Goal: Task Accomplishment & Management: Manage account settings

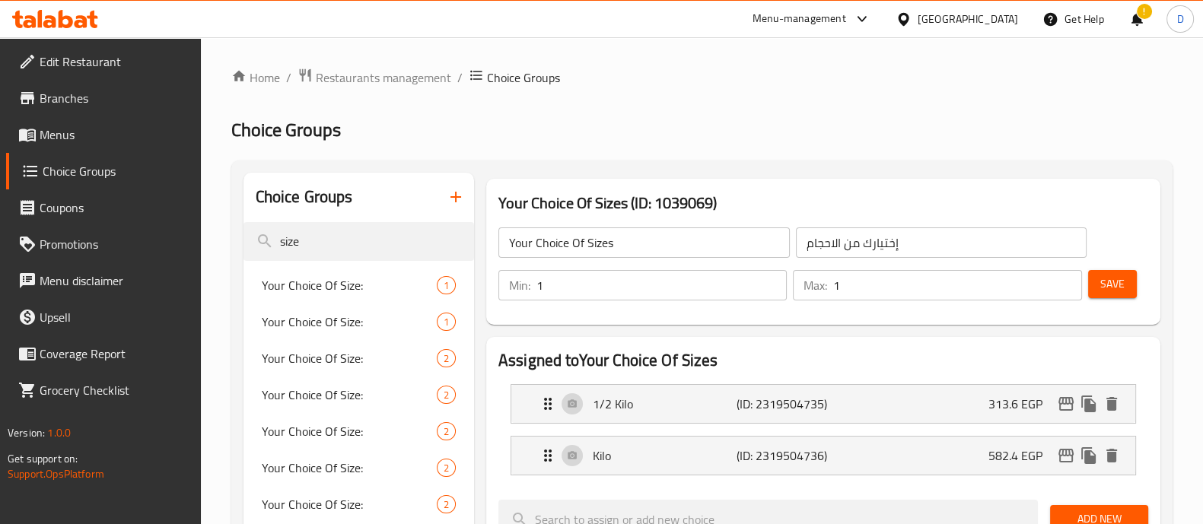
click at [57, 131] on span "Menus" at bounding box center [114, 135] width 149 height 18
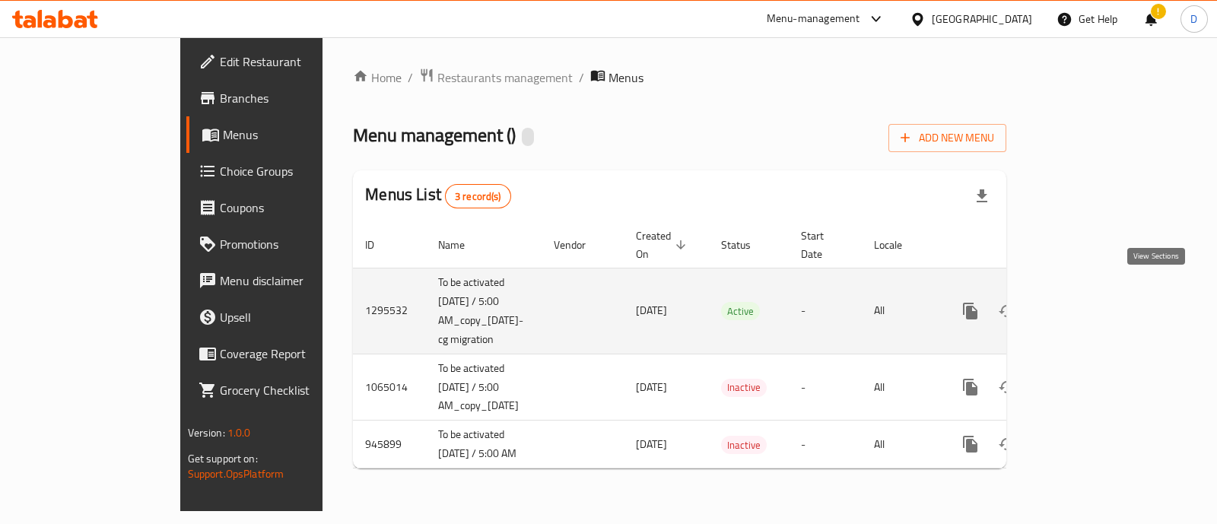
click at [1089, 302] on icon "enhanced table" at bounding box center [1080, 311] width 18 height 18
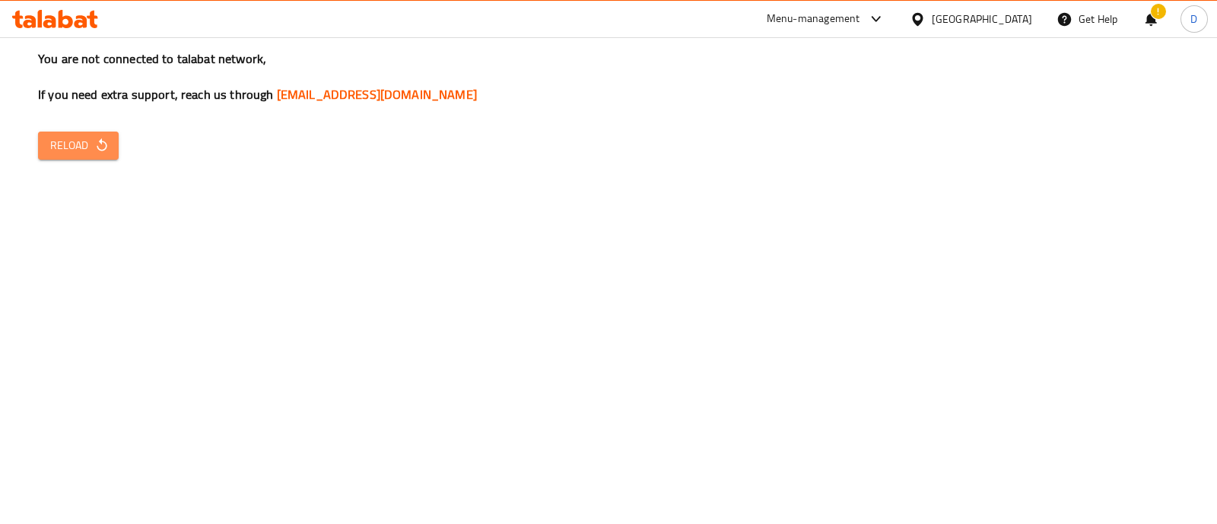
click at [87, 148] on span "Reload" at bounding box center [78, 145] width 56 height 19
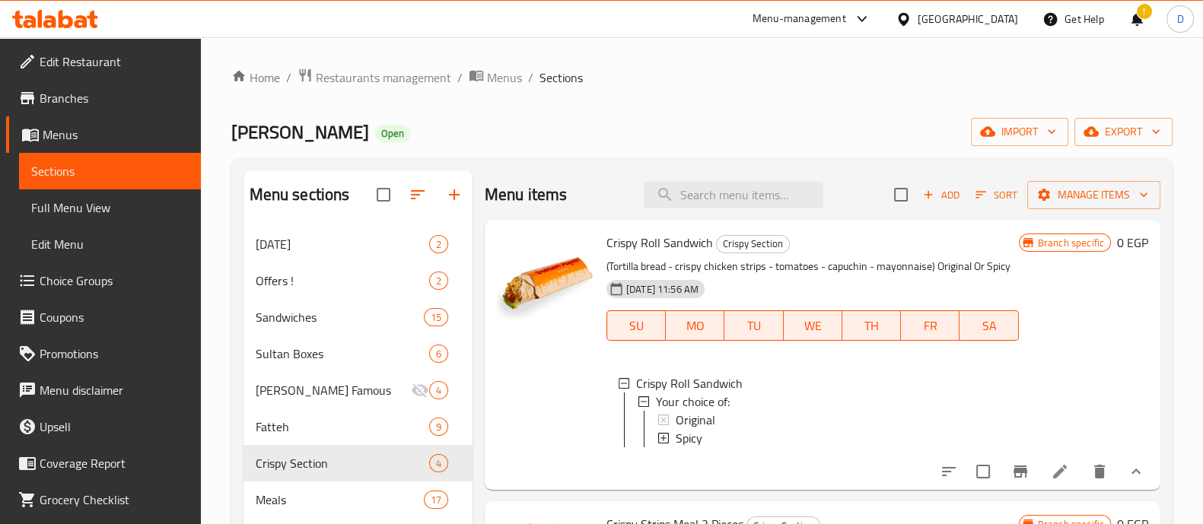
scroll to position [55, 0]
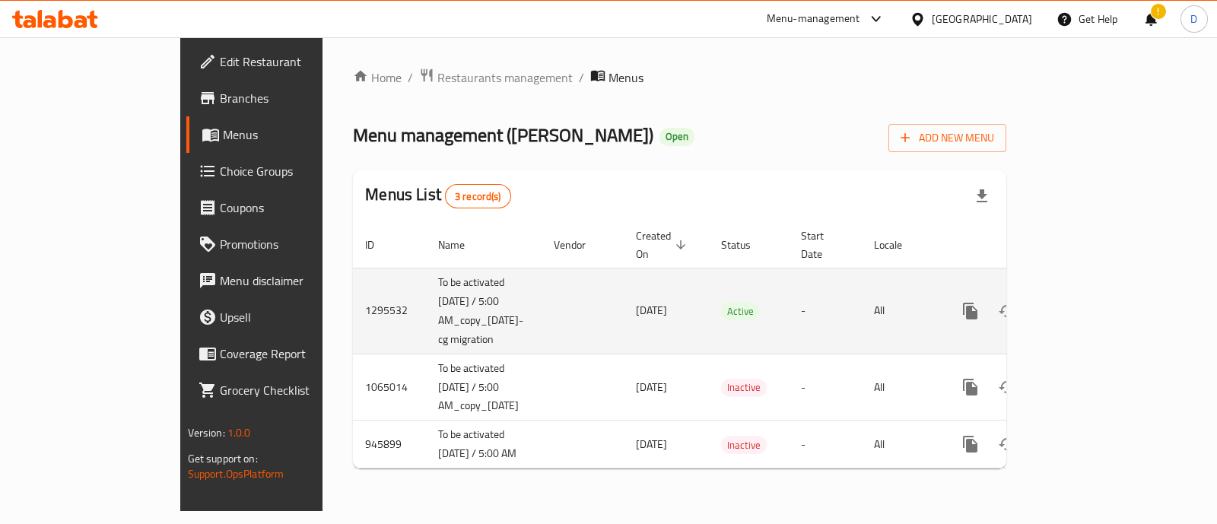
click at [1089, 302] on icon "enhanced table" at bounding box center [1080, 311] width 18 height 18
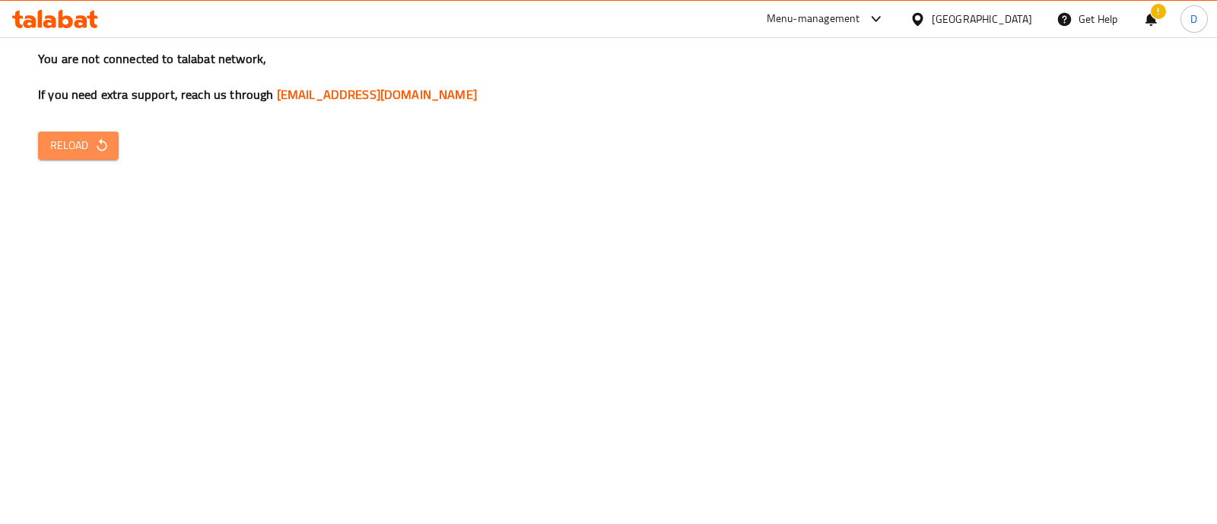
click at [82, 157] on button "Reload" at bounding box center [78, 146] width 81 height 28
click at [82, 155] on button "Reload" at bounding box center [78, 146] width 81 height 28
click at [85, 130] on div "You are not connected to talabat network, If you need extra support, reach us t…" at bounding box center [608, 262] width 1217 height 524
click at [92, 144] on span "Reload" at bounding box center [78, 145] width 56 height 19
click at [92, 143] on span "Reload" at bounding box center [78, 145] width 56 height 19
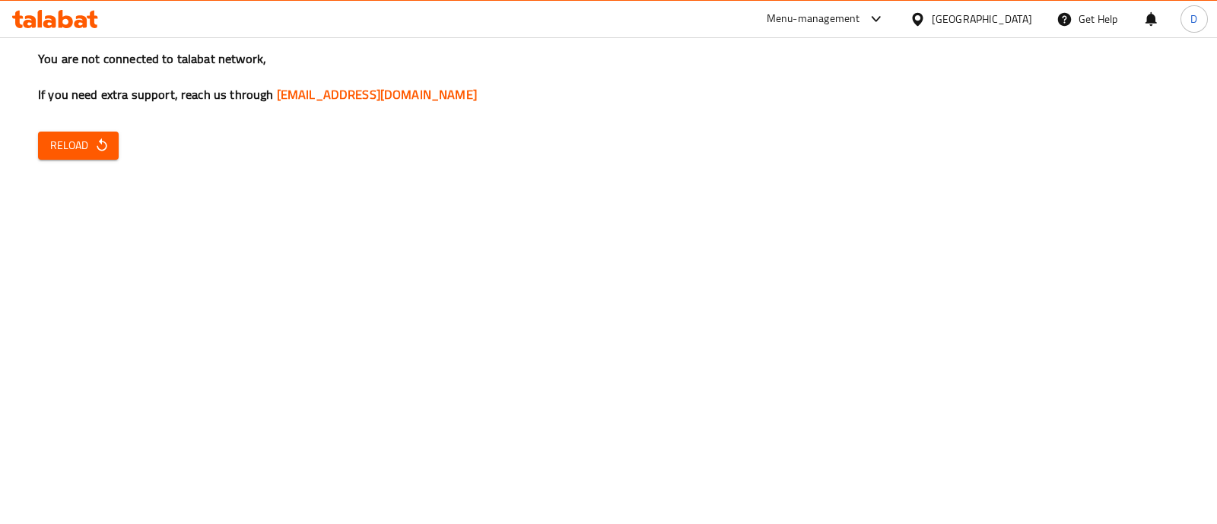
click at [91, 138] on span "Reload" at bounding box center [78, 145] width 56 height 19
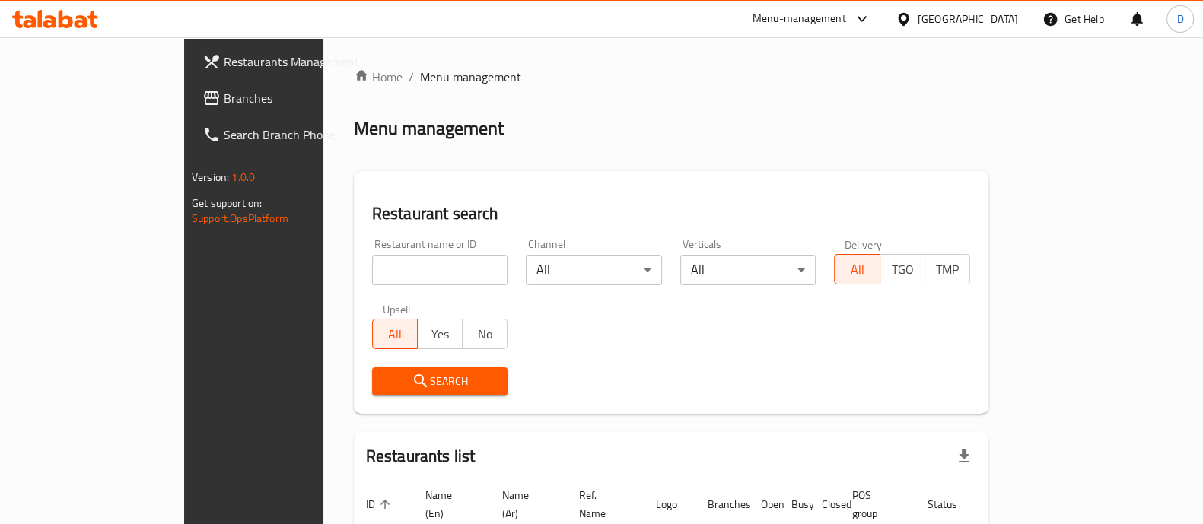
click at [400, 261] on input "search" at bounding box center [440, 270] width 136 height 30
type input "[PERSON_NAME]"
click button "Search" at bounding box center [440, 381] width 136 height 28
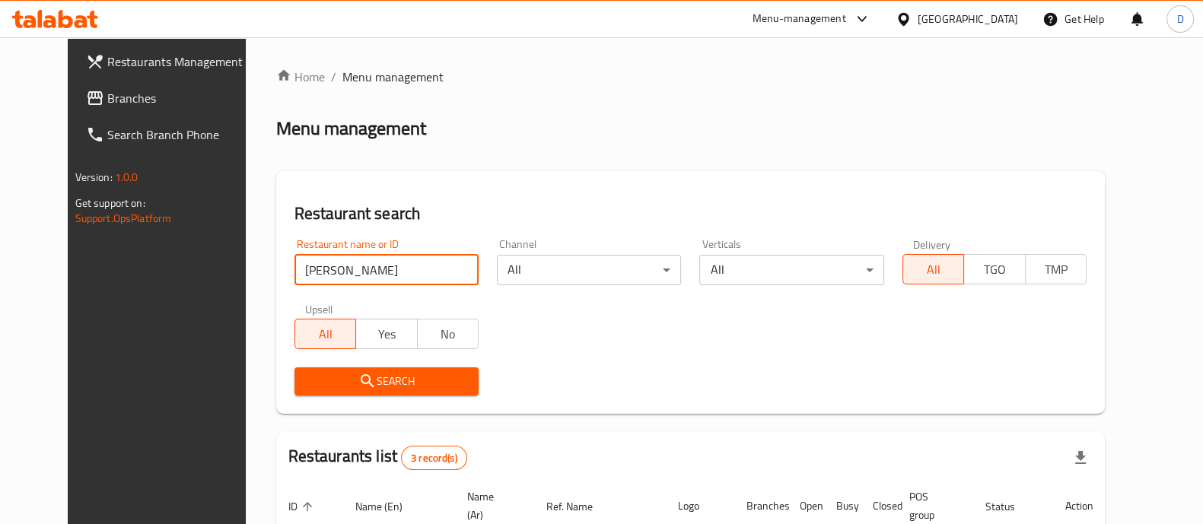
scroll to position [250, 0]
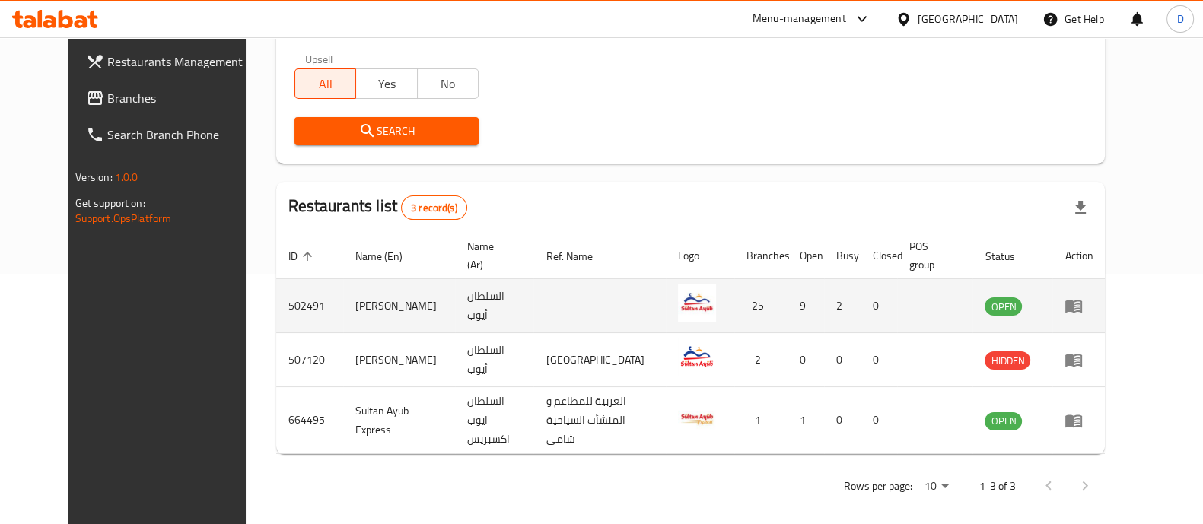
click at [1083, 310] on icon "enhanced table" at bounding box center [1073, 306] width 18 height 18
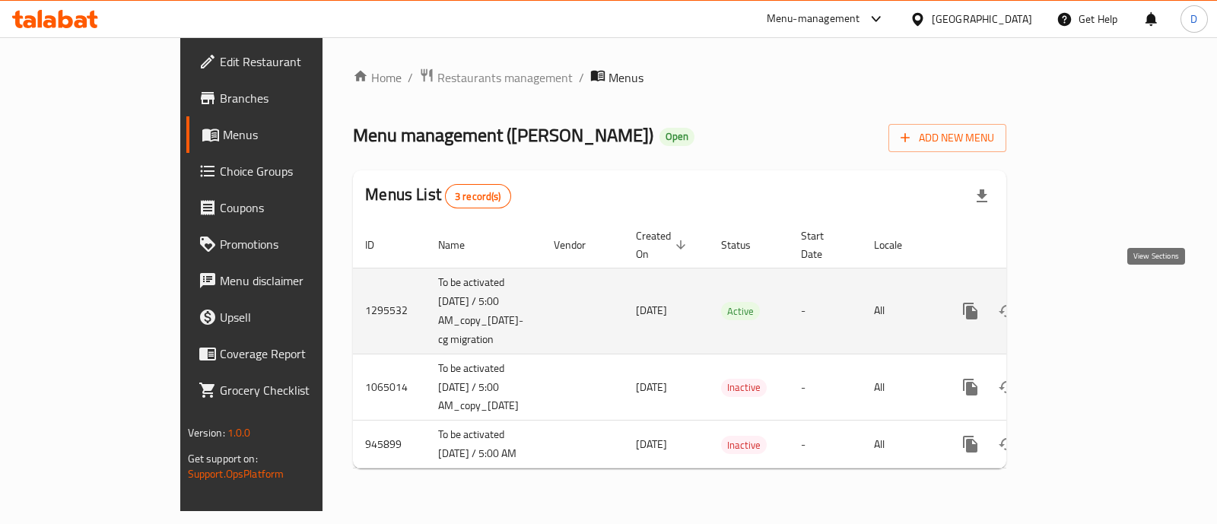
click at [1099, 293] on link "enhanced table" at bounding box center [1080, 311] width 37 height 37
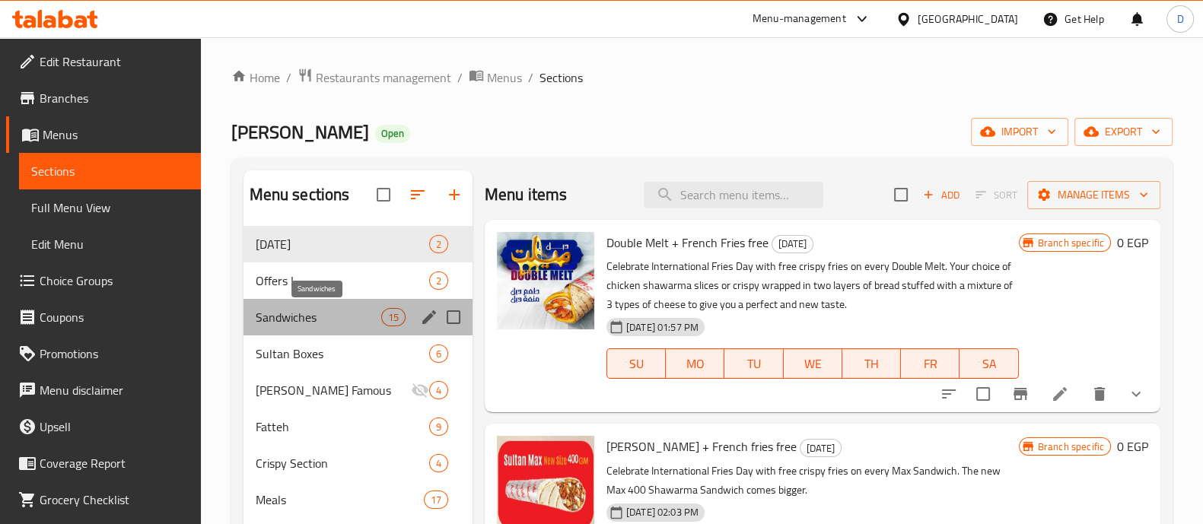
click at [311, 326] on span "Sandwiches" at bounding box center [319, 317] width 126 height 18
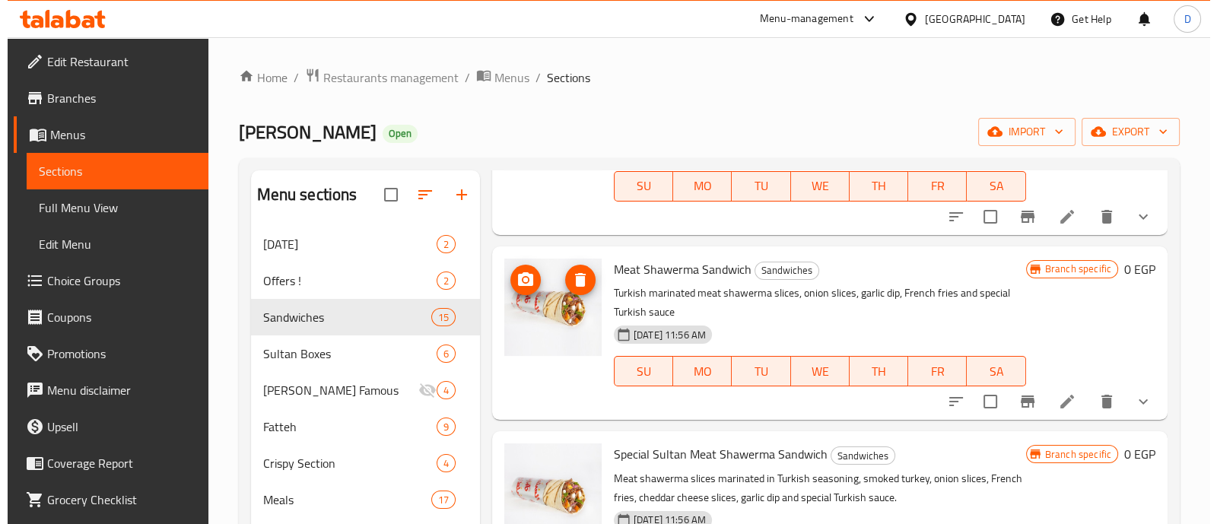
scroll to position [844, 0]
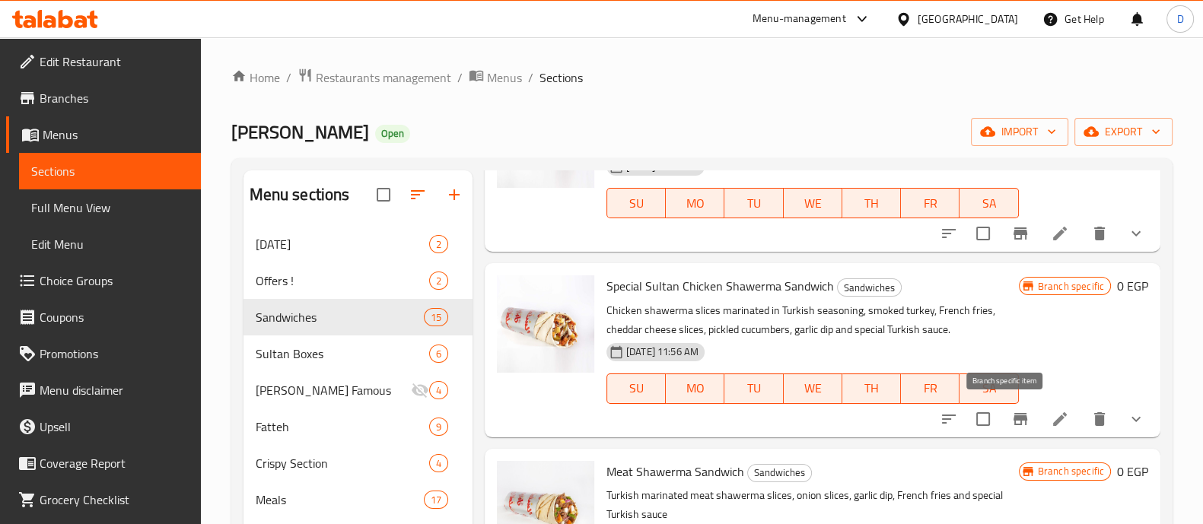
click at [1011, 425] on icon "Branch-specific-item" at bounding box center [1020, 419] width 18 height 18
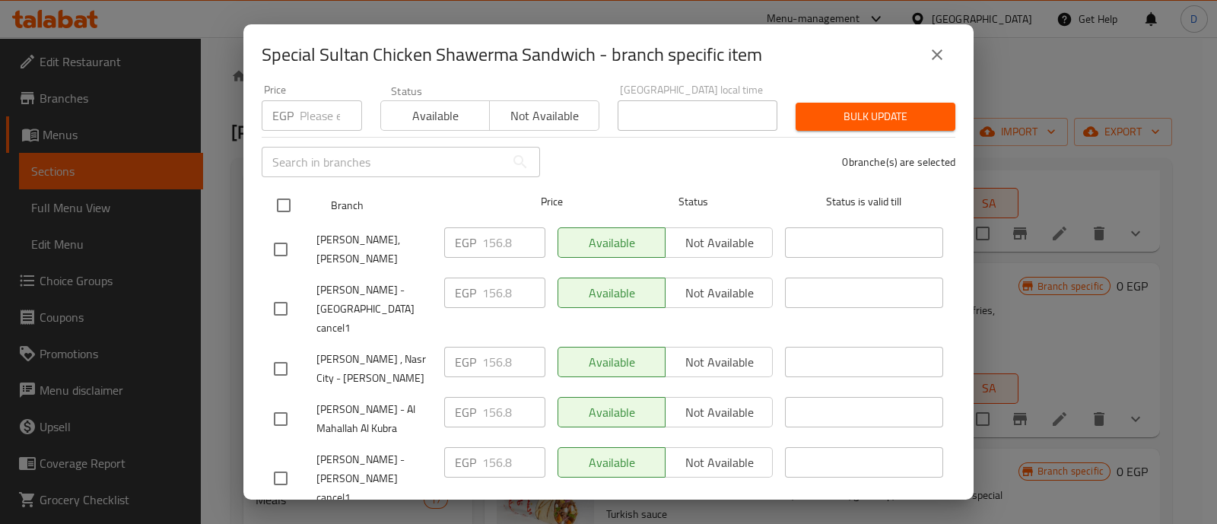
scroll to position [0, 0]
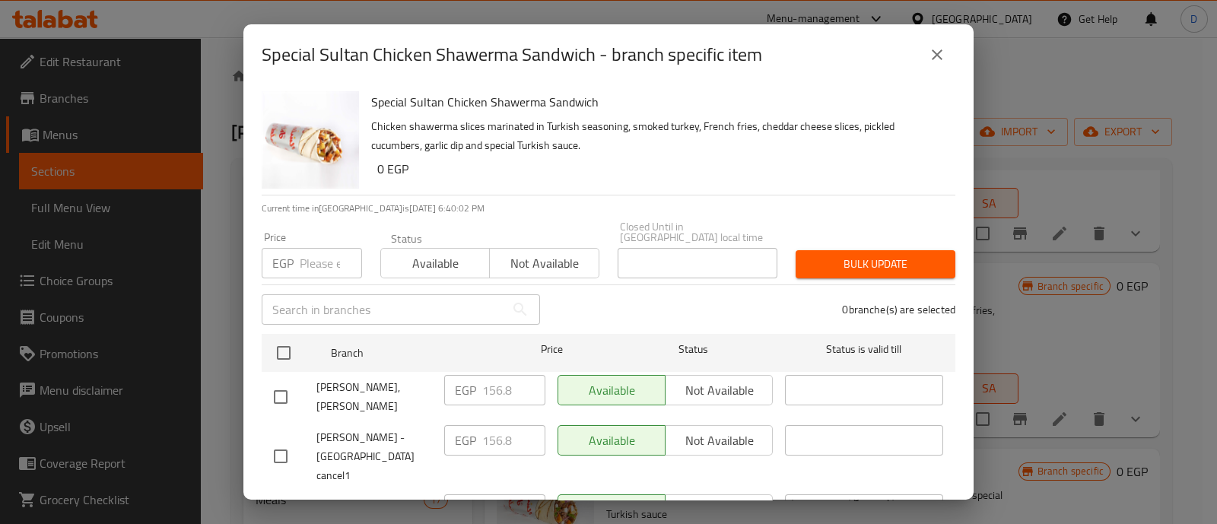
click at [320, 260] on input "number" at bounding box center [331, 263] width 62 height 30
click at [936, 59] on icon "close" at bounding box center [937, 55] width 18 height 18
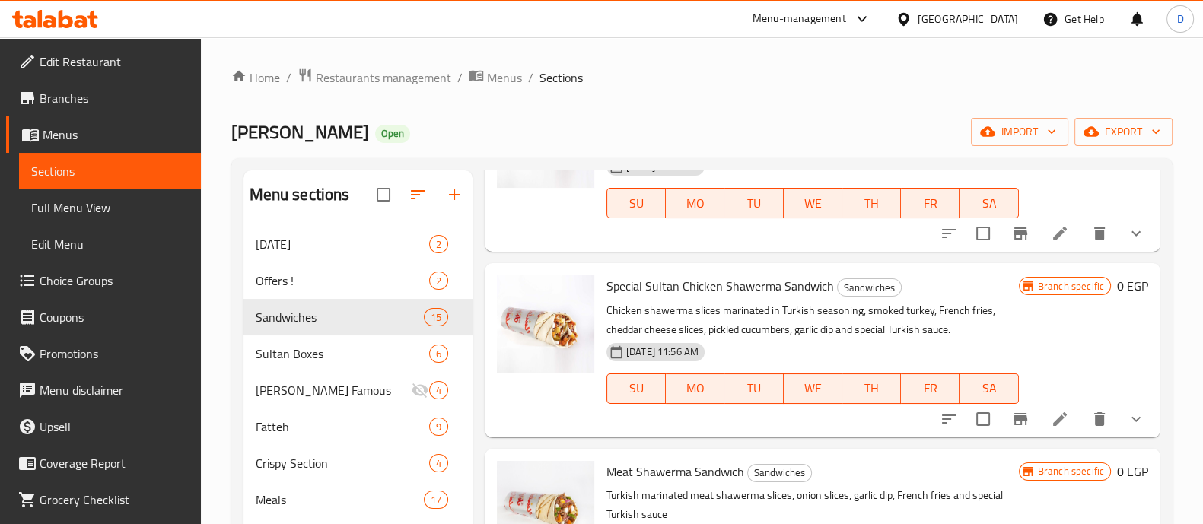
click at [1051, 416] on icon at bounding box center [1060, 419] width 18 height 18
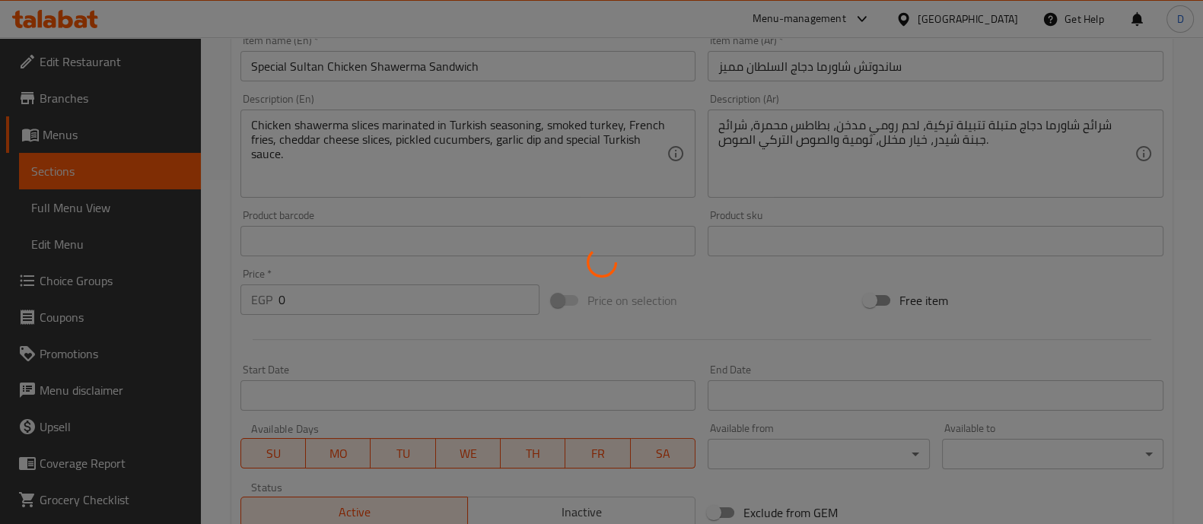
scroll to position [784, 0]
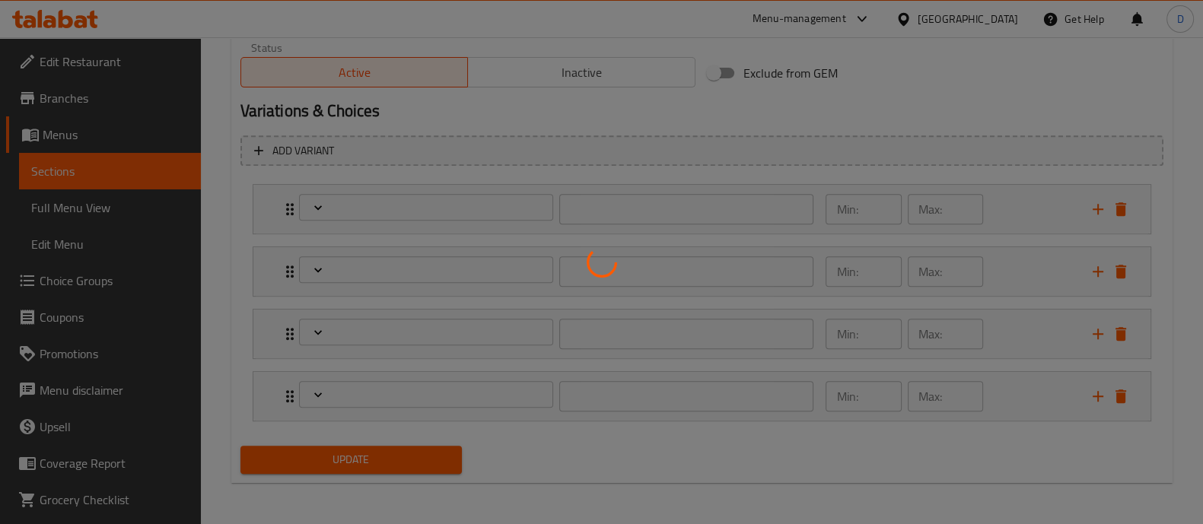
type input "إختيارك من الحجم:"
type input "1"
type input "اختيارك من التومية"
type input "1"
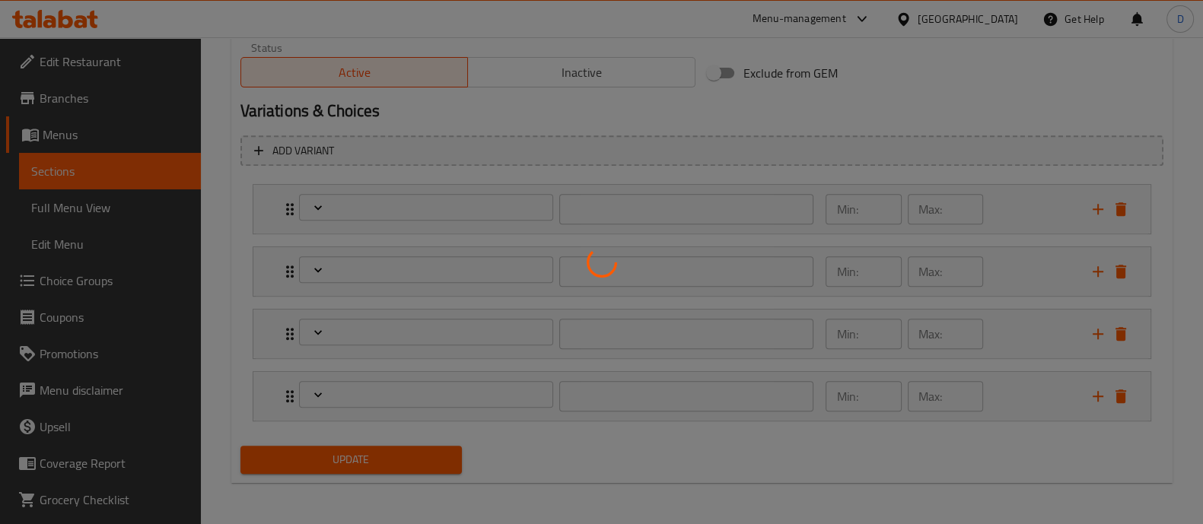
type input "1"
type input "إختيارك:"
type input "0"
type input "إضافات:"
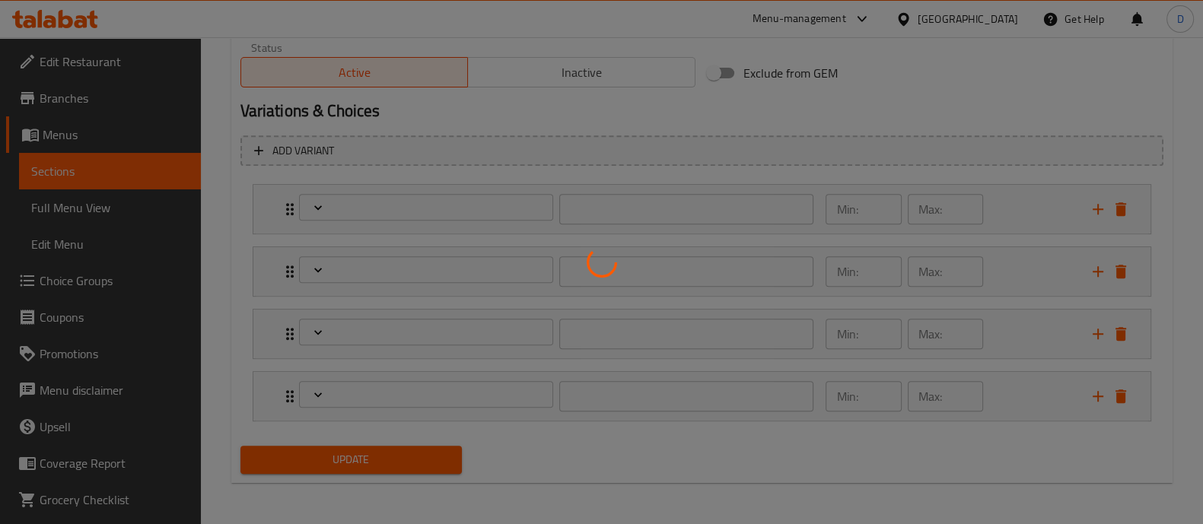
type input "0"
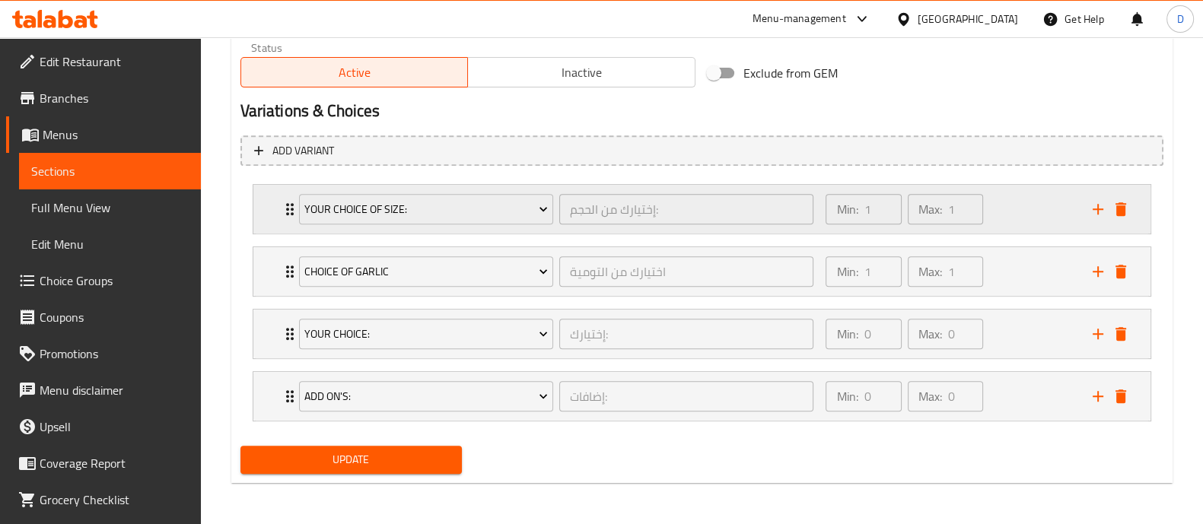
click at [1004, 222] on div "Min: 1 ​ Max: 1 ​" at bounding box center [949, 209] width 266 height 49
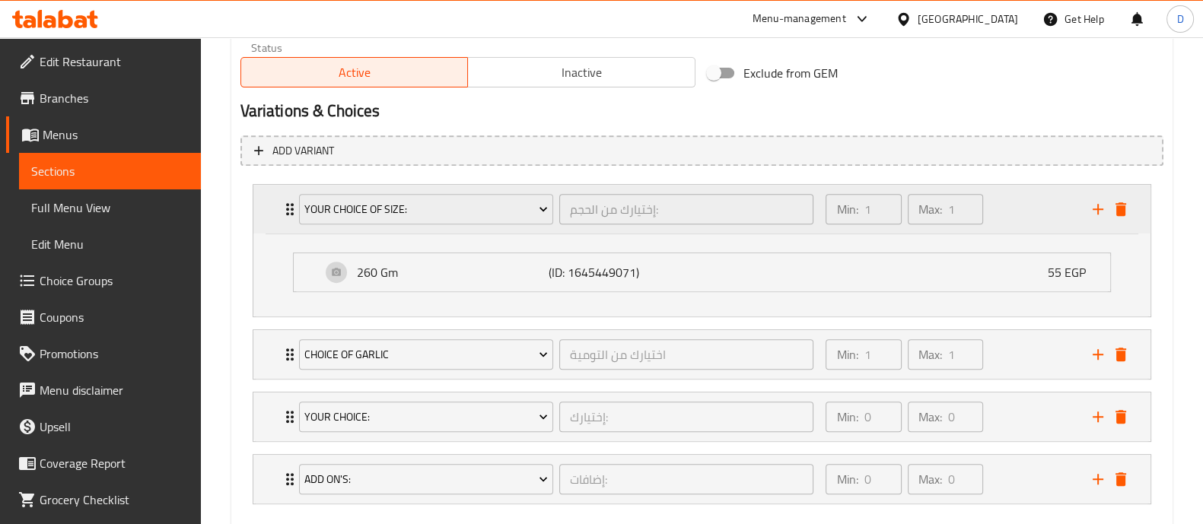
click at [1004, 222] on div "Min: 1 ​ Max: 1 ​" at bounding box center [949, 209] width 266 height 49
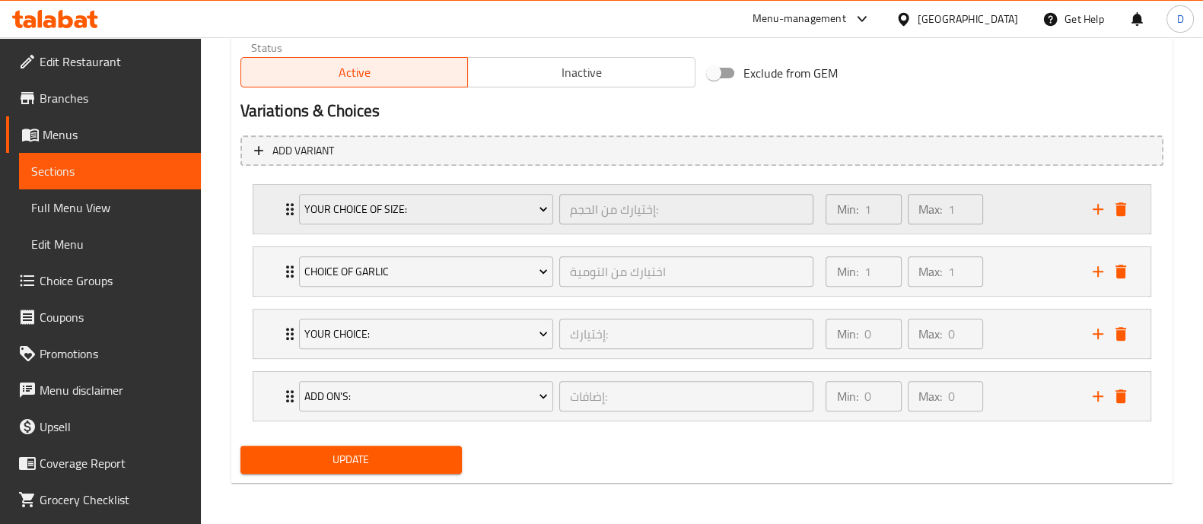
click at [1004, 222] on div "Min: 1 ​ Max: 1 ​" at bounding box center [949, 209] width 266 height 49
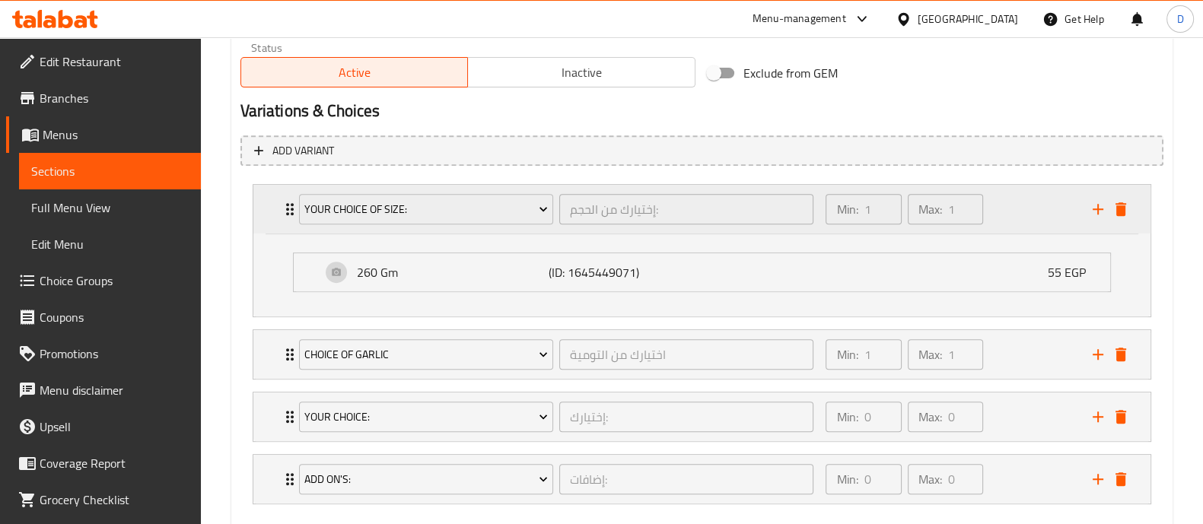
click at [1004, 222] on div "Min: 1 ​ Max: 1 ​" at bounding box center [949, 209] width 266 height 49
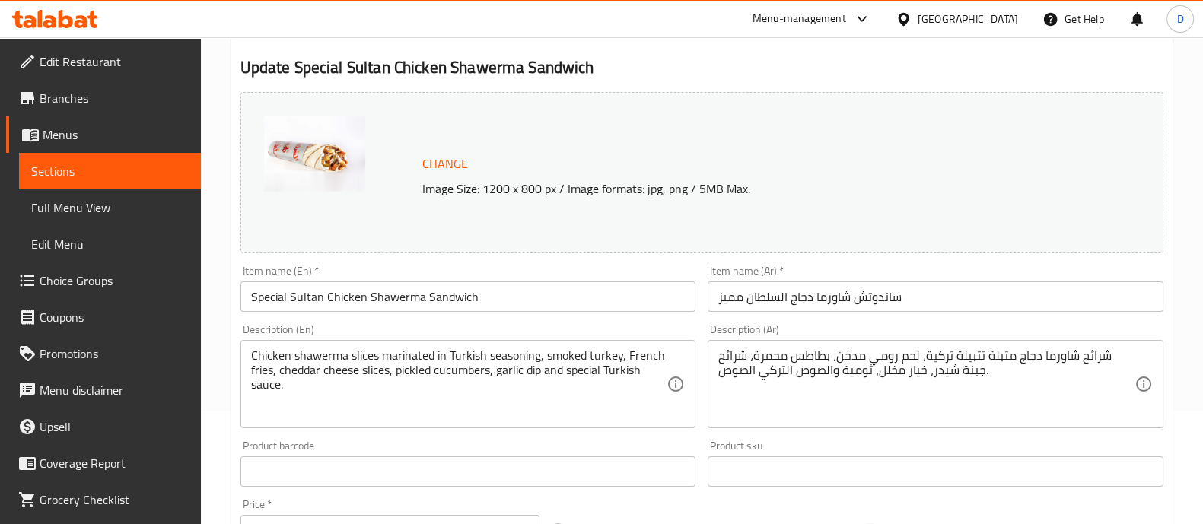
scroll to position [0, 0]
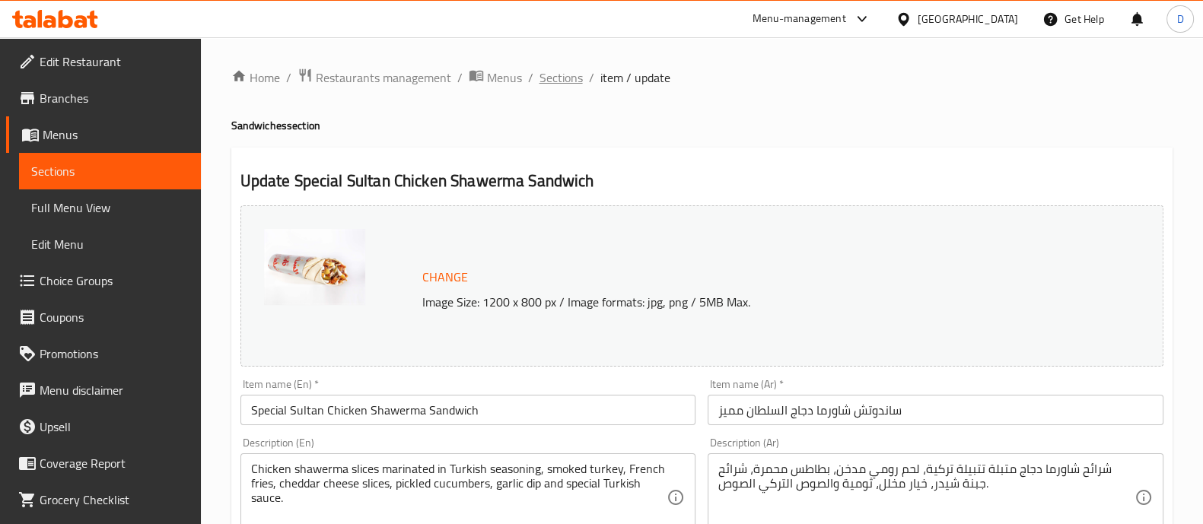
click at [552, 75] on span "Sections" at bounding box center [560, 77] width 43 height 18
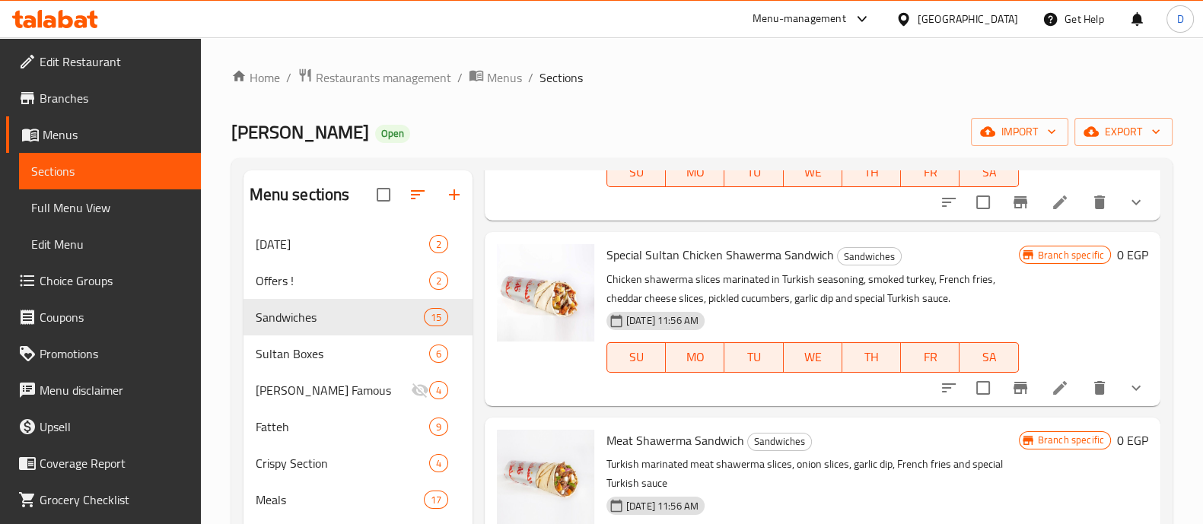
scroll to position [880, 0]
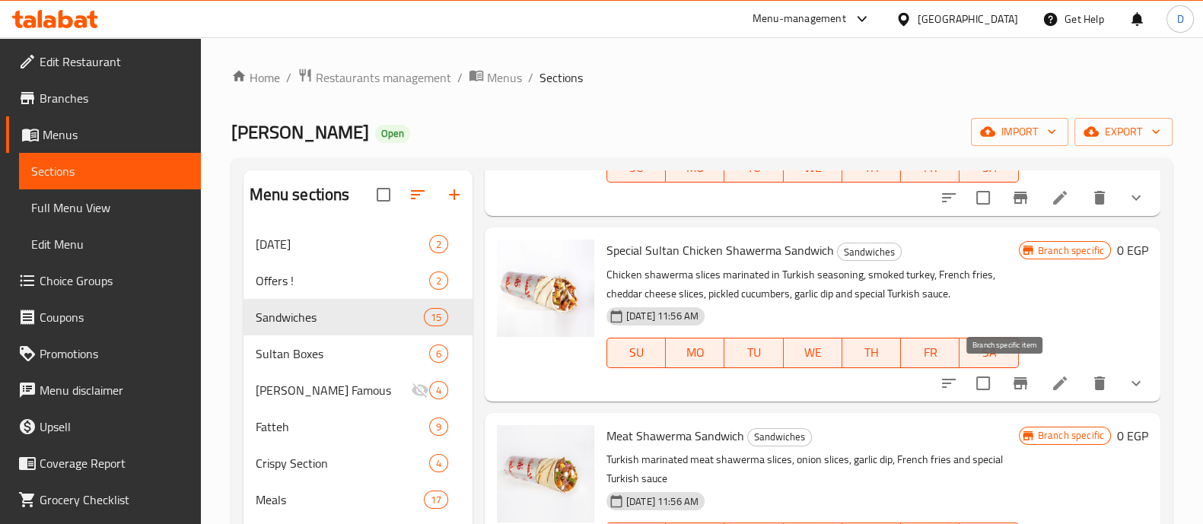
click at [1006, 370] on button "Branch-specific-item" at bounding box center [1020, 383] width 37 height 37
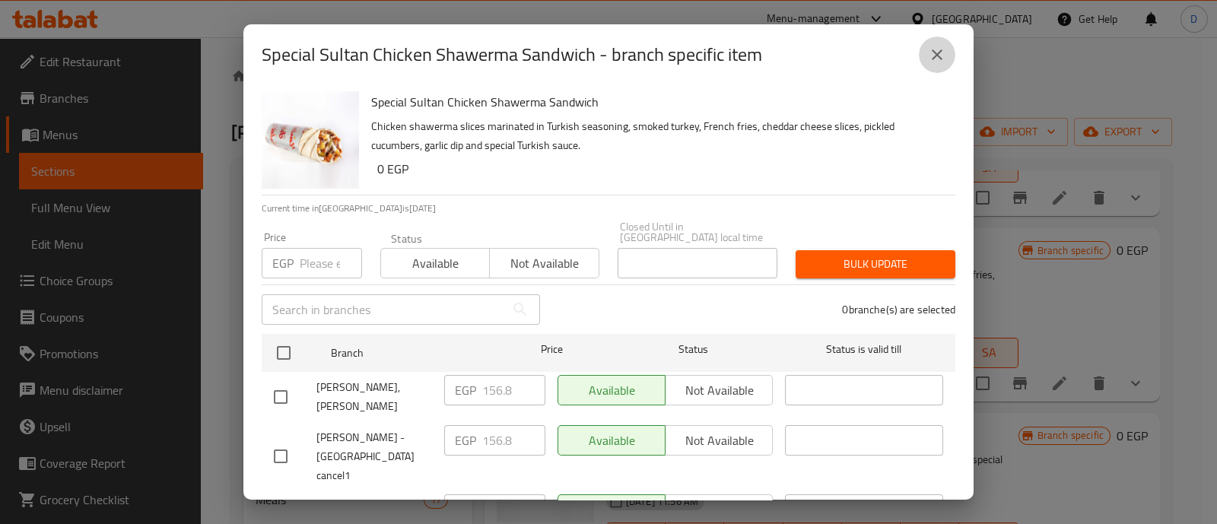
click at [940, 63] on icon "close" at bounding box center [937, 55] width 18 height 18
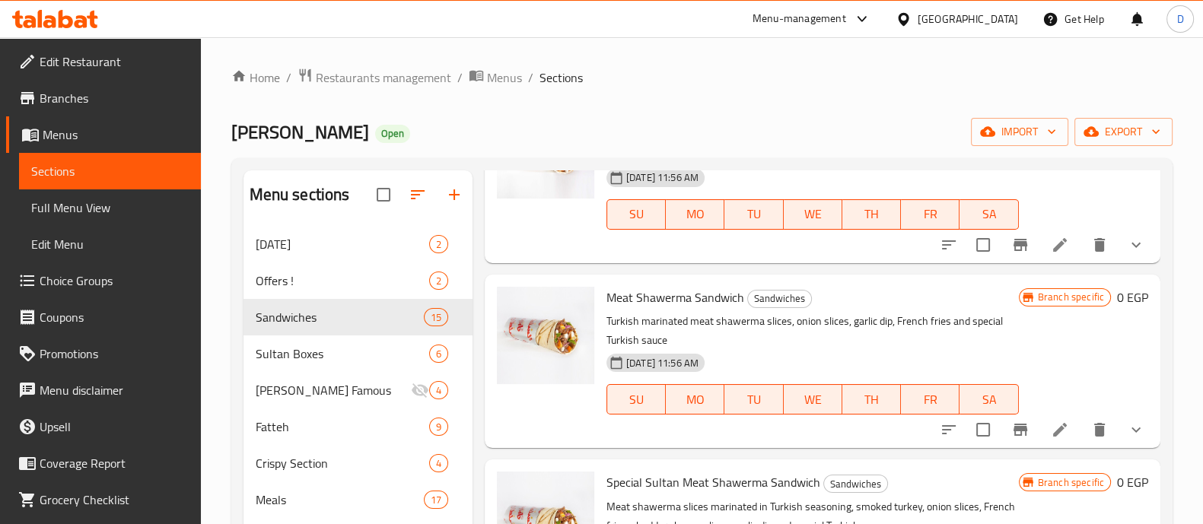
scroll to position [1019, 0]
click at [1011, 431] on icon "Branch-specific-item" at bounding box center [1020, 429] width 18 height 18
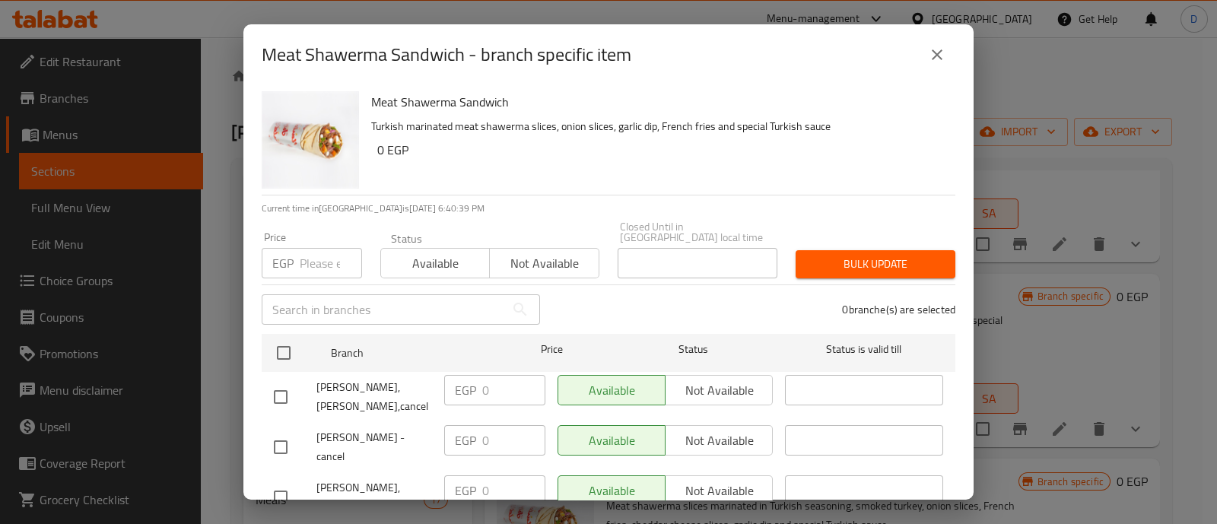
click at [926, 85] on div "Meat Shawerma Sandwich Turkish marinated meat shawerma slices, onion slices, ga…" at bounding box center [657, 140] width 584 height 110
click at [936, 58] on icon "close" at bounding box center [937, 55] width 18 height 18
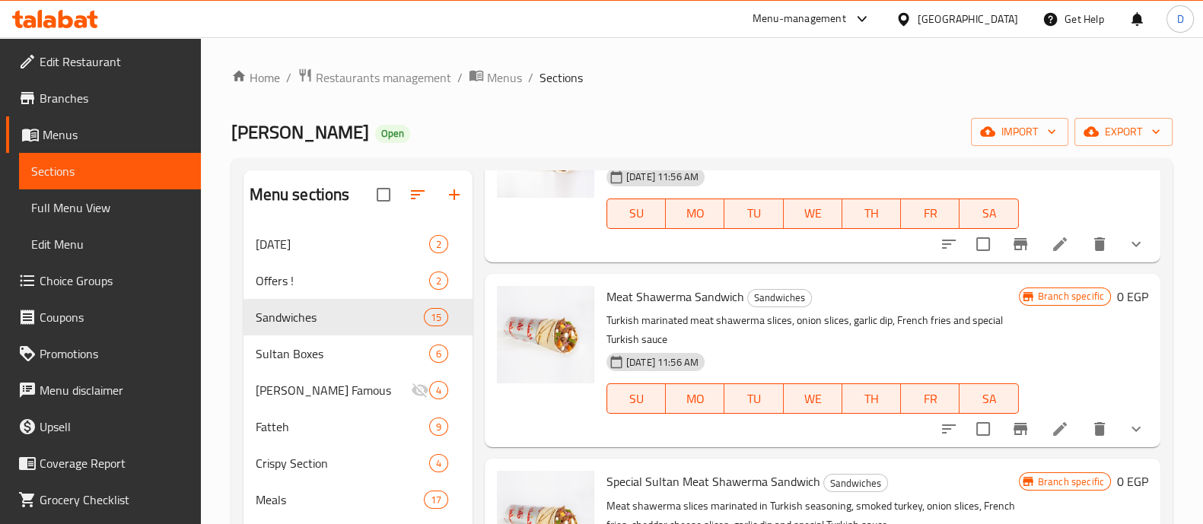
click at [1011, 243] on icon "Branch-specific-item" at bounding box center [1020, 244] width 18 height 18
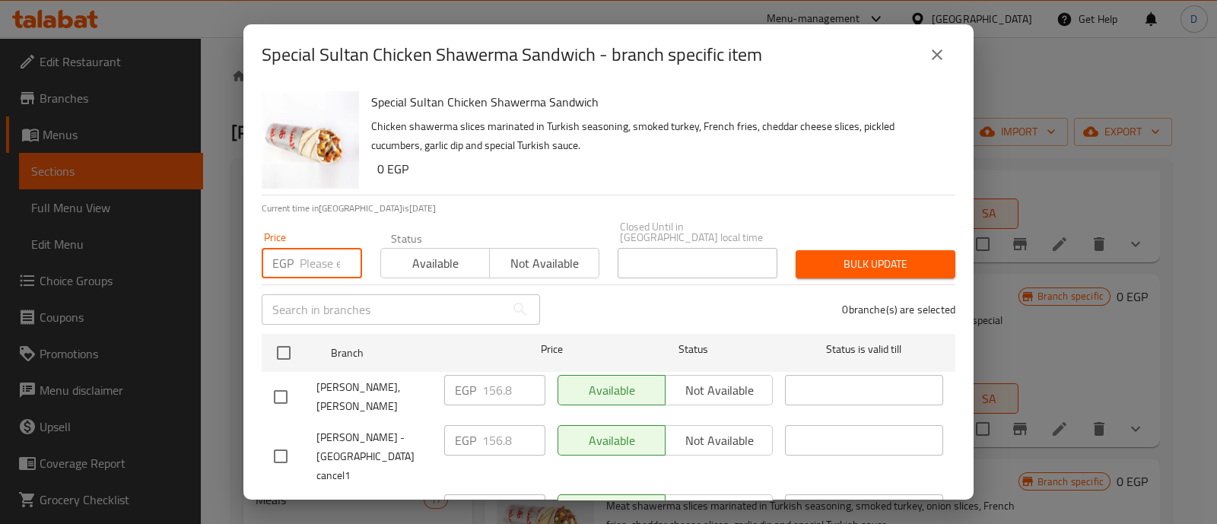
click at [307, 248] on input "number" at bounding box center [331, 263] width 62 height 30
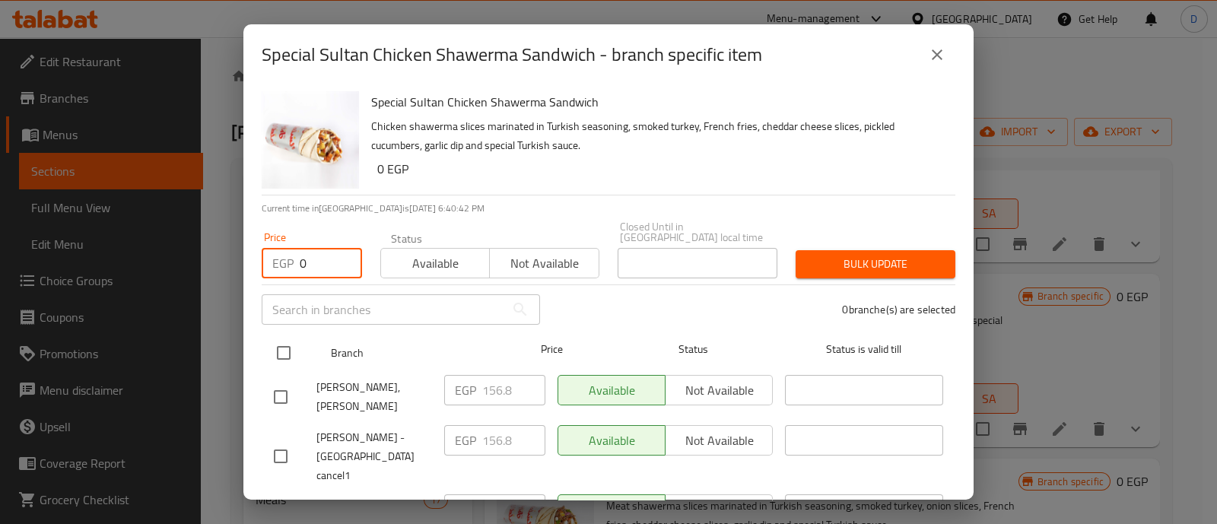
type input "0"
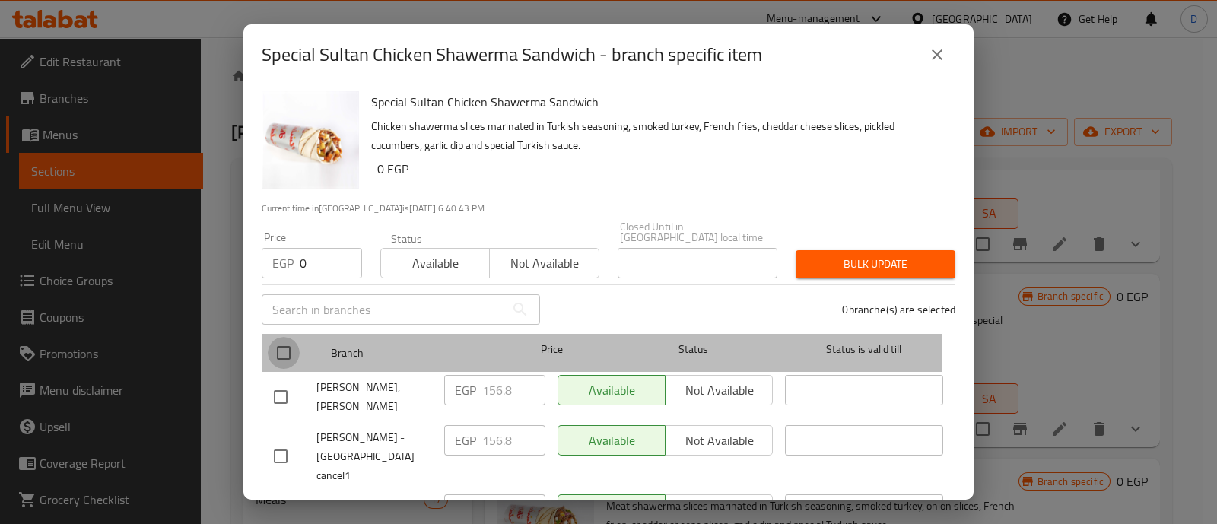
click at [293, 345] on input "checkbox" at bounding box center [284, 353] width 32 height 32
checkbox input "true"
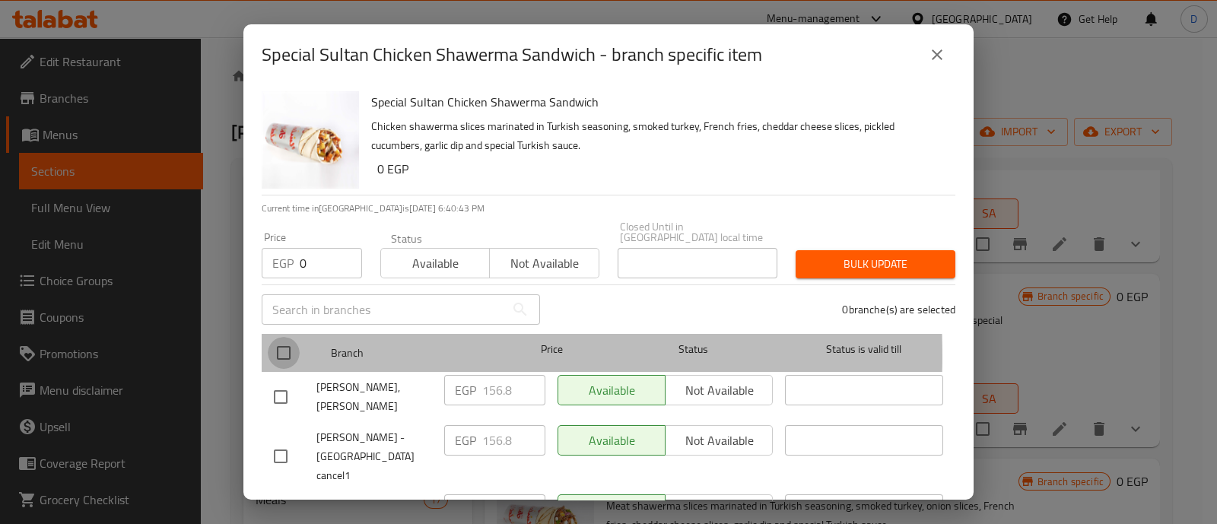
checkbox input "true"
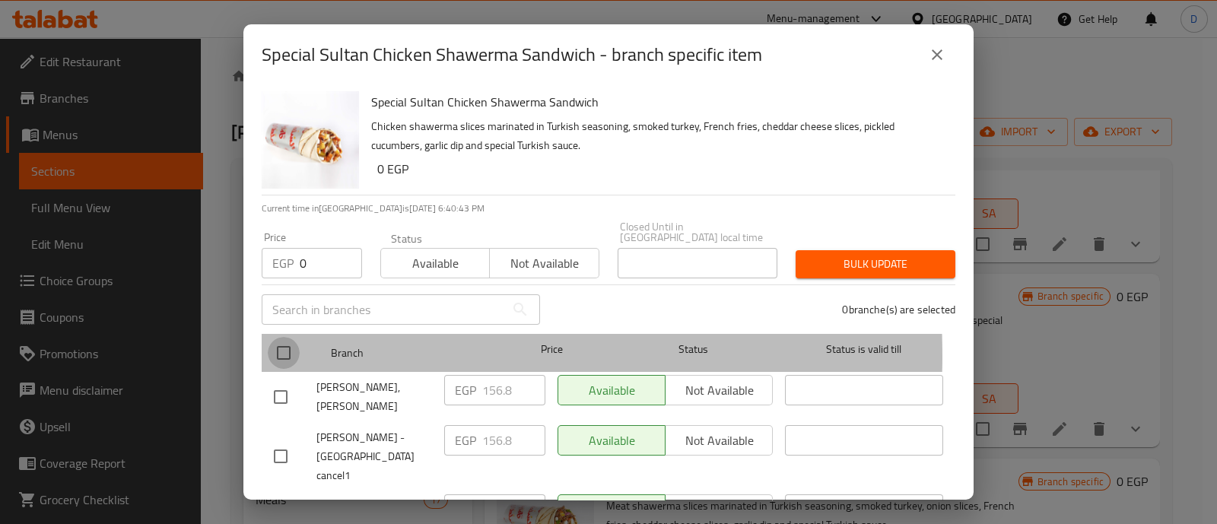
checkbox input "true"
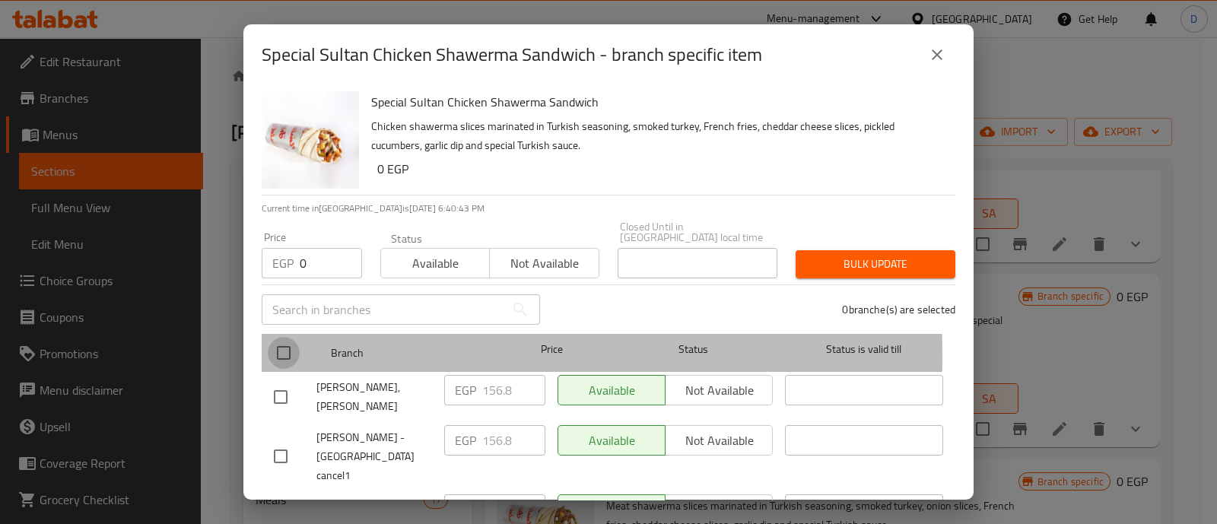
checkbox input "true"
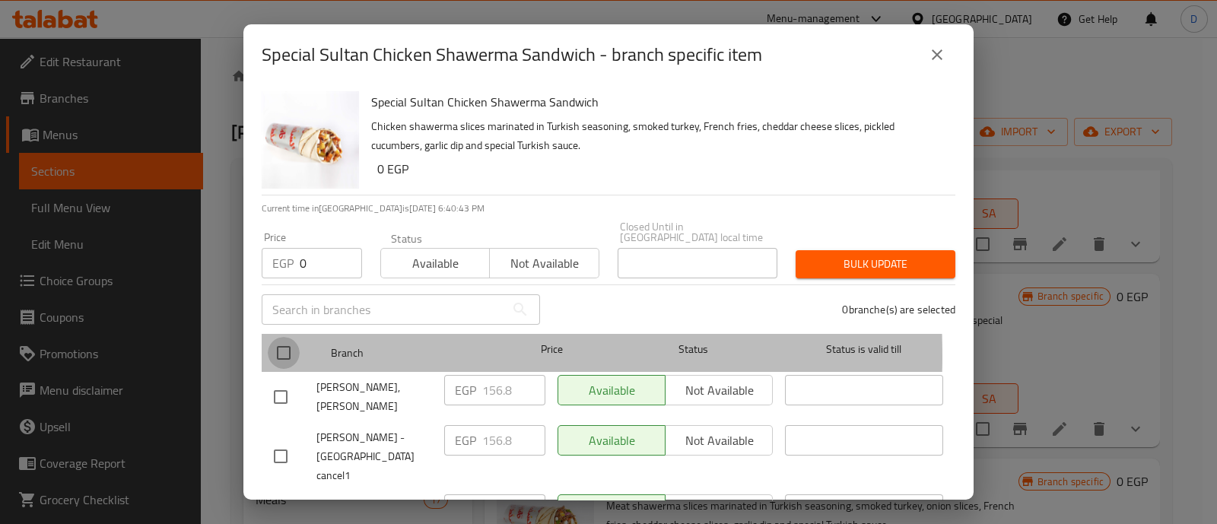
checkbox input "true"
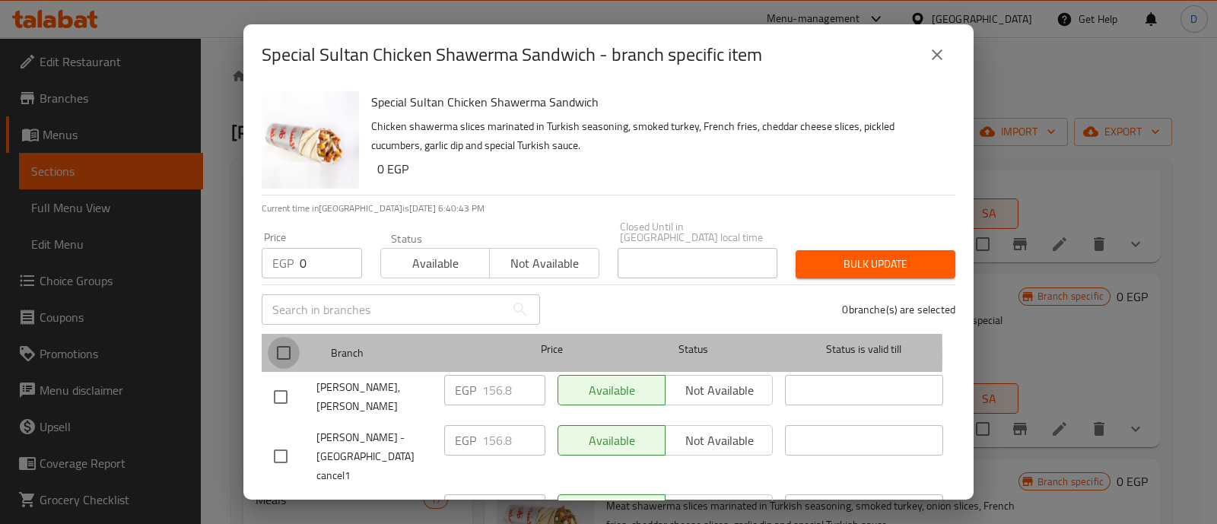
checkbox input "true"
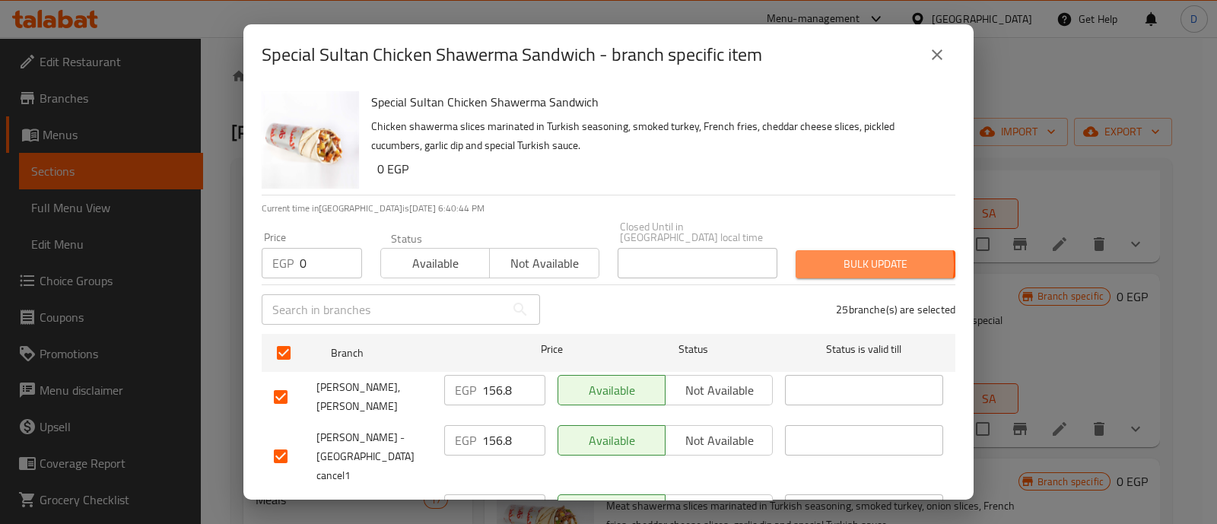
click at [851, 255] on span "Bulk update" at bounding box center [875, 264] width 135 height 19
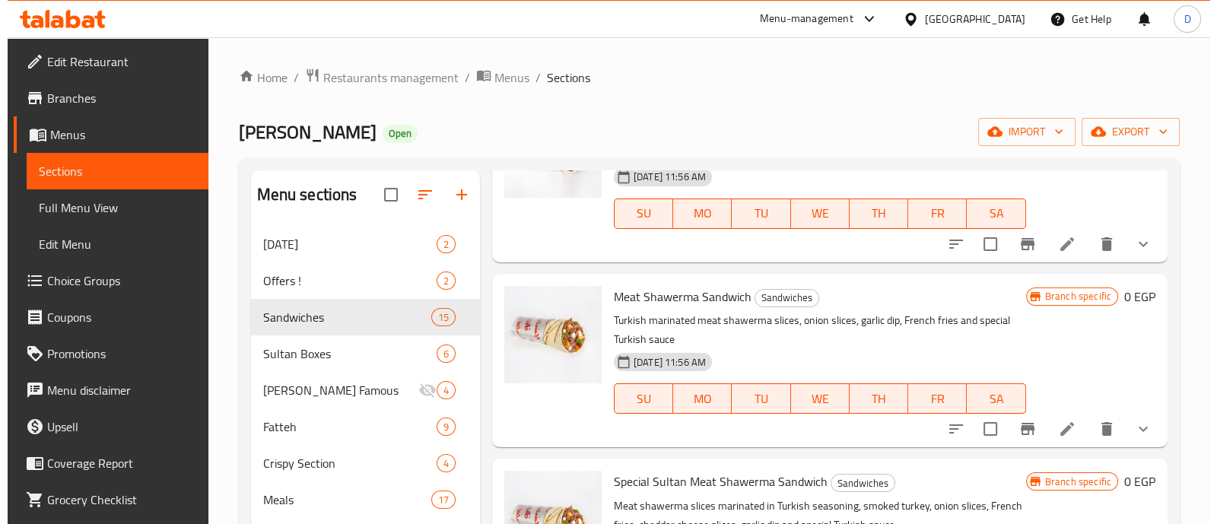
scroll to position [883, 0]
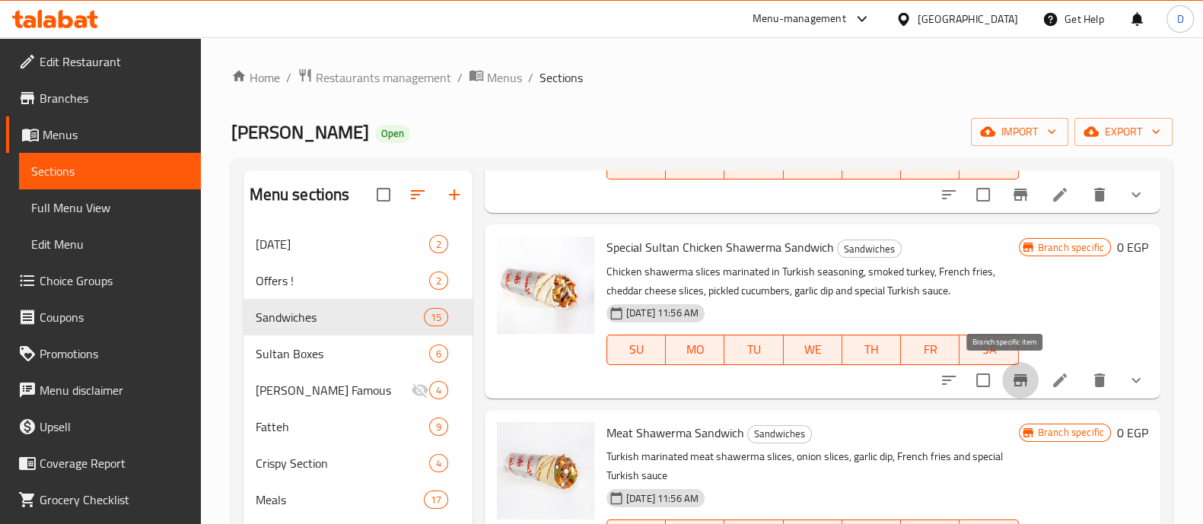
click at [1011, 382] on icon "Branch-specific-item" at bounding box center [1020, 380] width 18 height 18
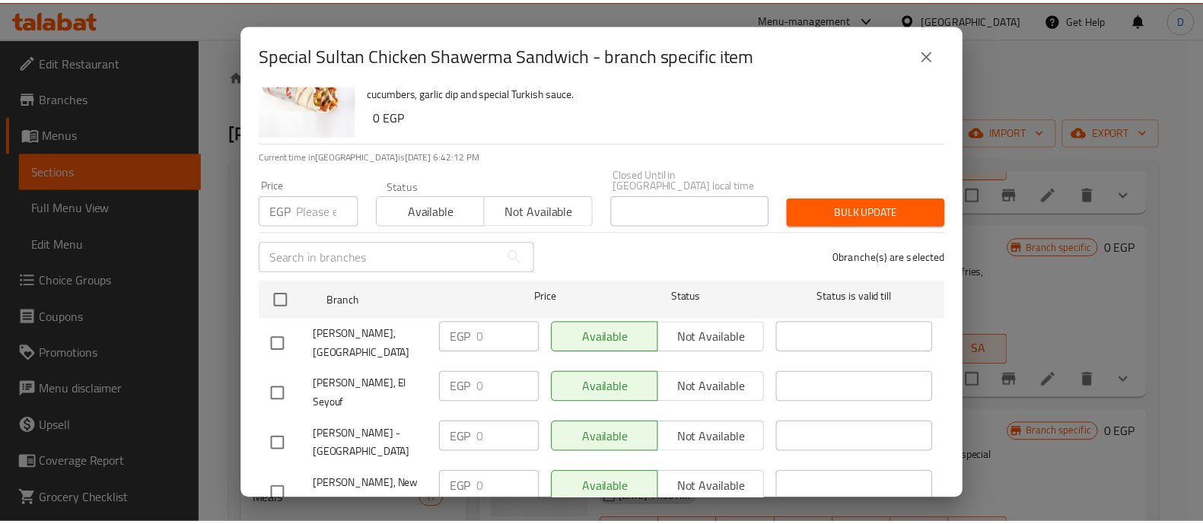
scroll to position [0, 0]
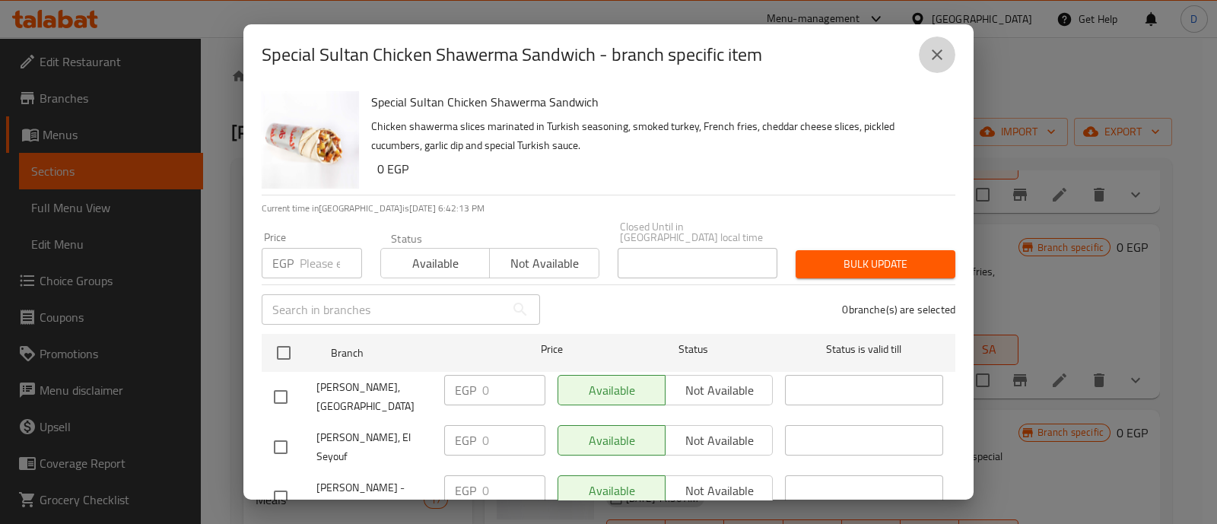
click at [927, 41] on button "close" at bounding box center [937, 55] width 37 height 37
